Goal: Task Accomplishment & Management: Manage account settings

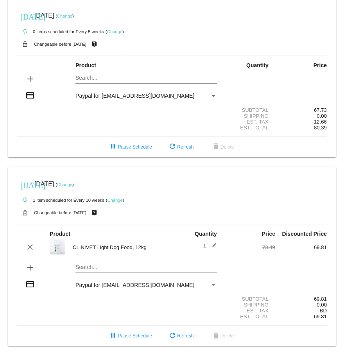
scroll to position [4, 0]
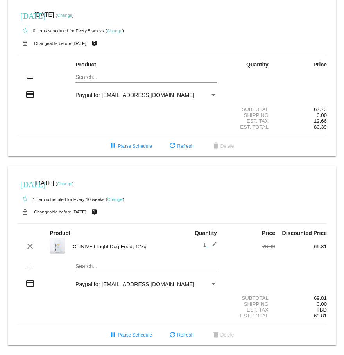
click at [72, 183] on link "Change" at bounding box center [64, 183] width 15 height 5
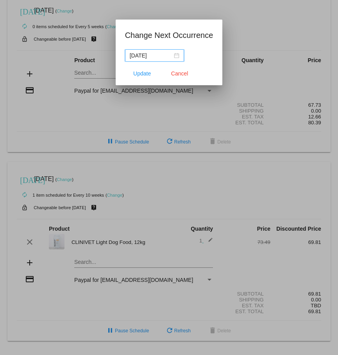
click at [173, 55] on div "2025-09-01" at bounding box center [155, 55] width 50 height 9
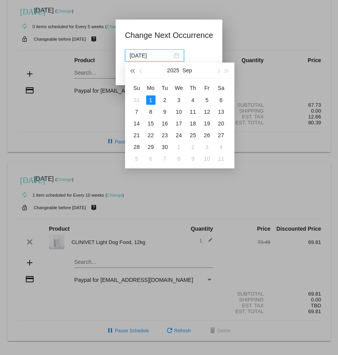
click at [134, 70] on span "button" at bounding box center [132, 71] width 4 height 4
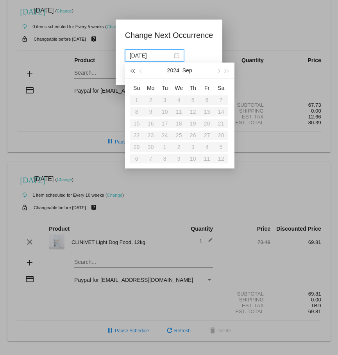
click at [134, 70] on span "button" at bounding box center [132, 71] width 4 height 4
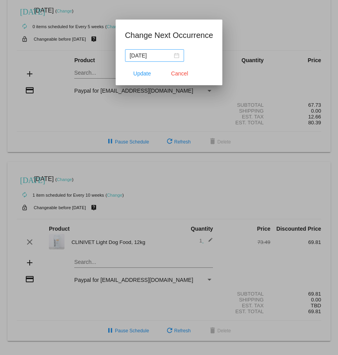
click at [172, 55] on div "2025-09-01" at bounding box center [155, 55] width 50 height 9
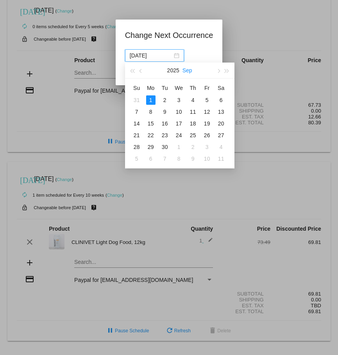
click at [191, 69] on button "Sep" at bounding box center [187, 70] width 10 height 16
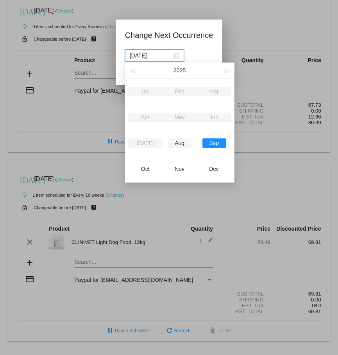
click at [185, 144] on div "Aug" at bounding box center [179, 142] width 23 height 9
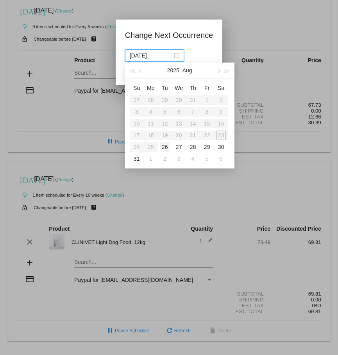
click at [164, 147] on div "26" at bounding box center [164, 146] width 9 height 9
type input "2025-08-26"
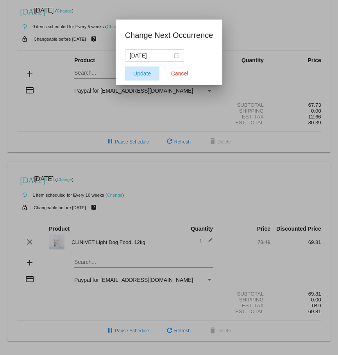
click at [145, 75] on span "Update" at bounding box center [142, 73] width 18 height 6
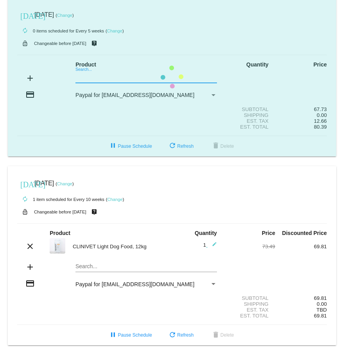
click at [82, 78] on mat-card "today Aug 29 2025 ( Change ) autorenew 0 items scheduled for Every 5 weeks ( Ch…" at bounding box center [172, 77] width 328 height 159
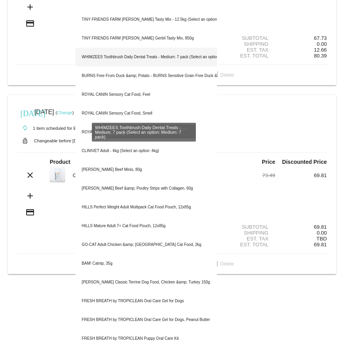
scroll to position [82, 0]
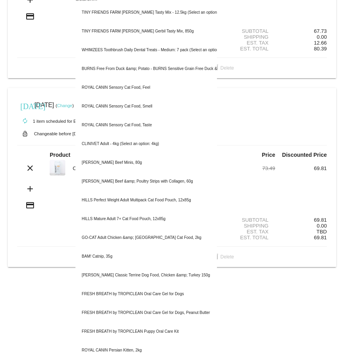
click at [49, 46] on div "Est. Total 80.39" at bounding box center [171, 49] width 309 height 6
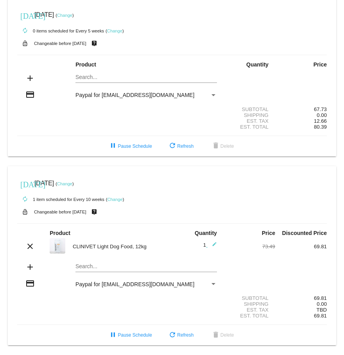
scroll to position [0, 0]
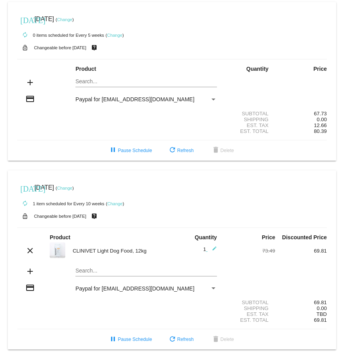
drag, startPoint x: 251, startPoint y: 28, endPoint x: 205, endPoint y: 25, distance: 46.2
click at [251, 28] on div "autorenew 0 items scheduled for Every 5 weeks ( Change )" at bounding box center [171, 35] width 309 height 16
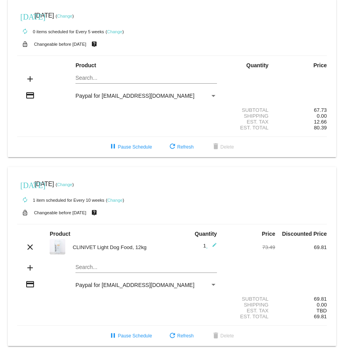
scroll to position [4, 0]
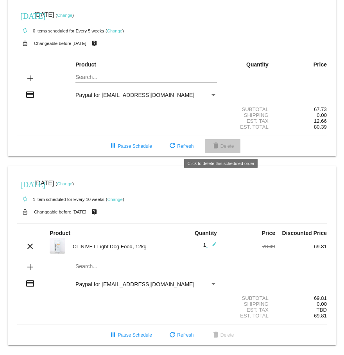
click at [221, 146] on span "delete Delete" at bounding box center [222, 145] width 23 height 5
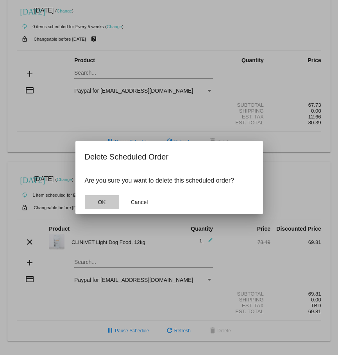
click at [103, 202] on span "OK" at bounding box center [102, 202] width 8 height 6
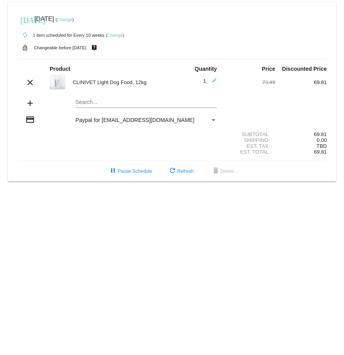
scroll to position [0, 0]
